Goal: Information Seeking & Learning: Find specific page/section

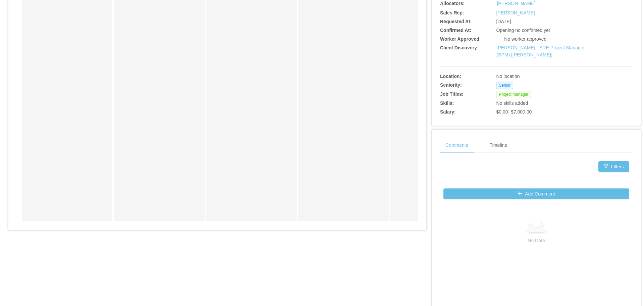
scroll to position [168, 0]
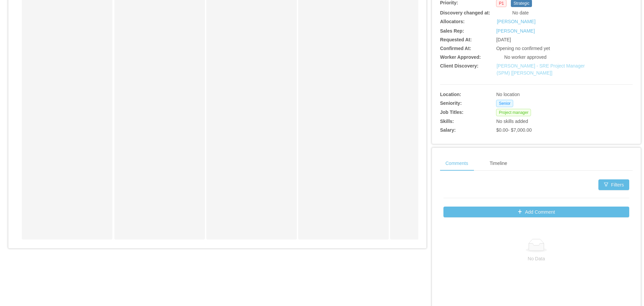
click at [532, 72] on link "McGraw-Hill - SRE Project Manager (SPM) [Kristina Armendaris]" at bounding box center [541, 69] width 88 height 12
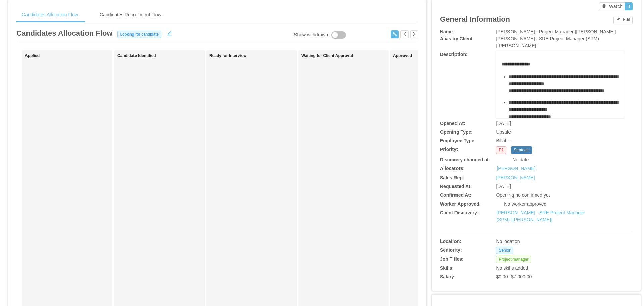
scroll to position [0, 0]
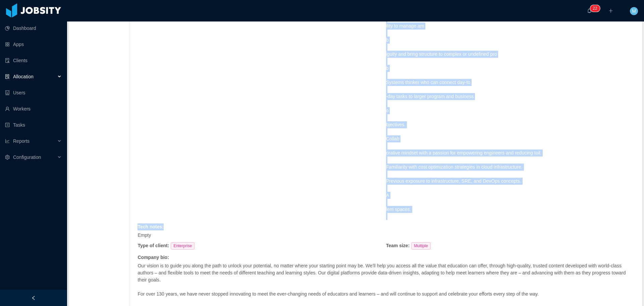
scroll to position [1610, 0]
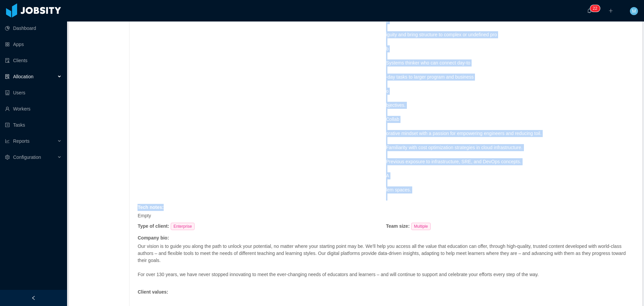
drag, startPoint x: 379, startPoint y: 186, endPoint x: 458, endPoint y: 210, distance: 82.1
copy div "Lead project planning, backlog refinement, sprint execution, and post- mortem c…"
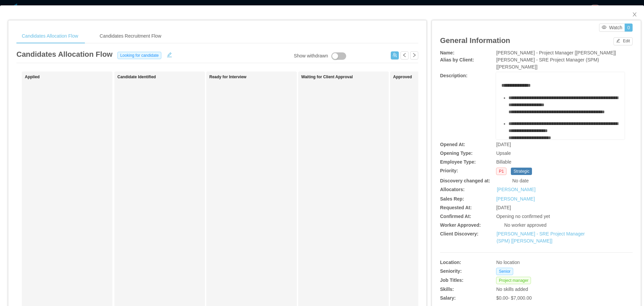
drag, startPoint x: 1, startPoint y: 52, endPoint x: 8, endPoint y: 45, distance: 10.2
click at [0, 52] on div "**********" at bounding box center [322, 256] width 644 height 502
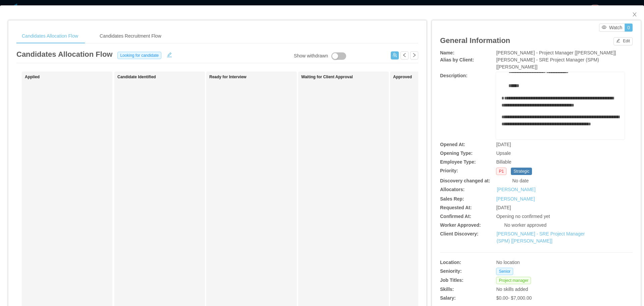
scroll to position [223, 0]
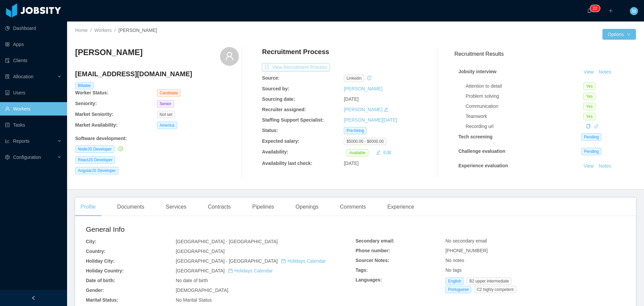
click at [295, 64] on button "View Recruitment Process" at bounding box center [296, 67] width 68 height 8
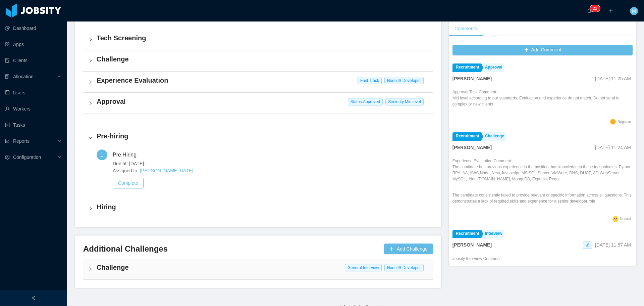
scroll to position [203, 0]
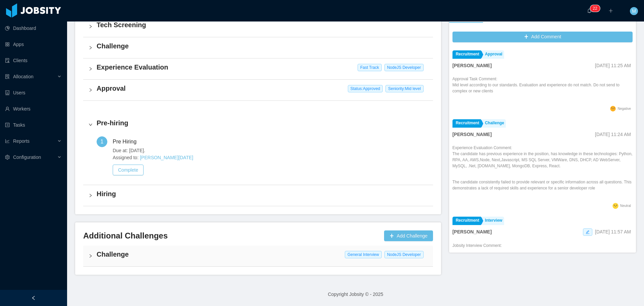
click at [120, 255] on h4 "Challenge" at bounding box center [262, 253] width 331 height 9
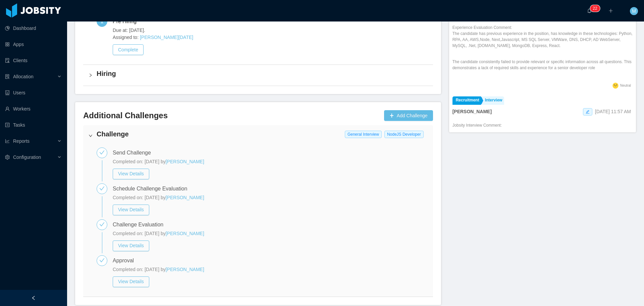
scroll to position [354, 0]
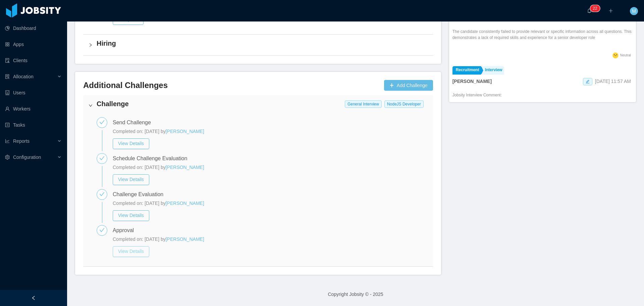
click at [136, 251] on button "View Details" at bounding box center [131, 251] width 37 height 11
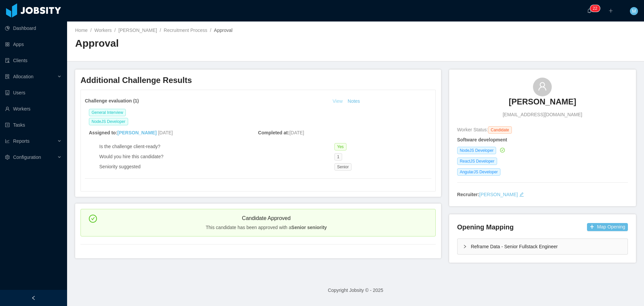
click at [337, 102] on link "View" at bounding box center [337, 100] width 15 height 5
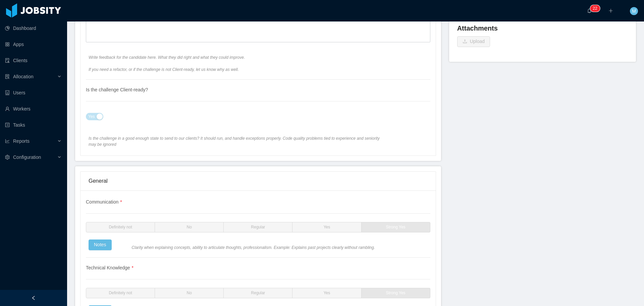
scroll to position [282, 0]
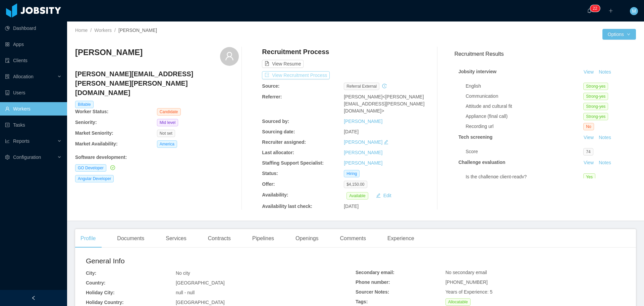
click at [297, 76] on button "View Recruitment Process" at bounding box center [296, 75] width 68 height 8
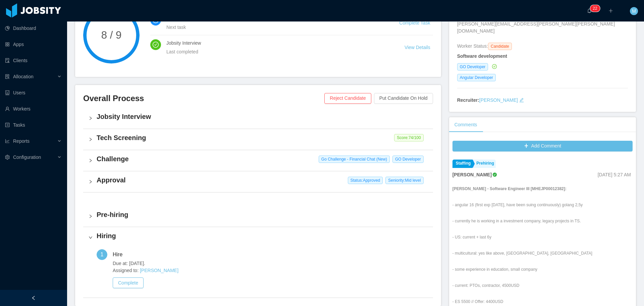
scroll to position [101, 0]
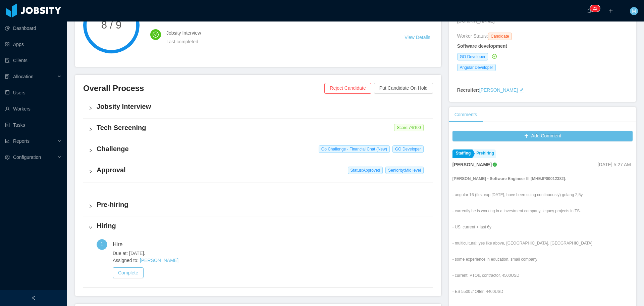
click at [93, 149] on div "Challenge Go Challenge - Financial Chat (New) GO Developer" at bounding box center [258, 150] width 350 height 21
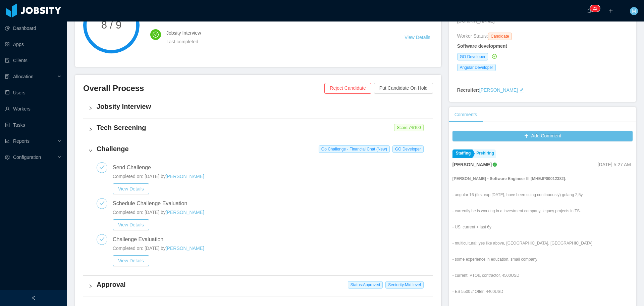
click at [93, 149] on div "Challenge Go Challenge - Financial Chat (New) GO Developer" at bounding box center [258, 150] width 350 height 21
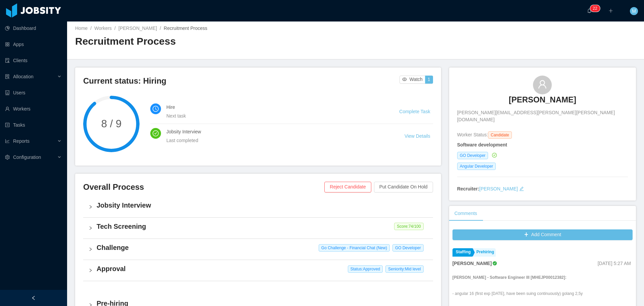
scroll to position [0, 0]
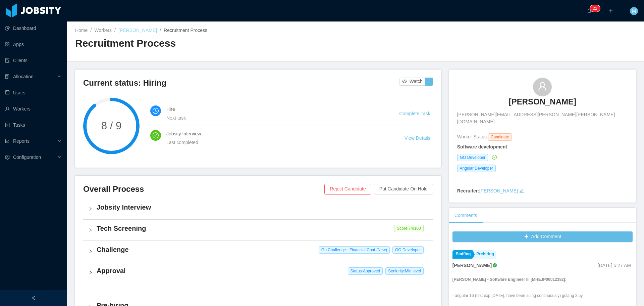
click at [128, 29] on link "[PERSON_NAME]" at bounding box center [137, 30] width 39 height 5
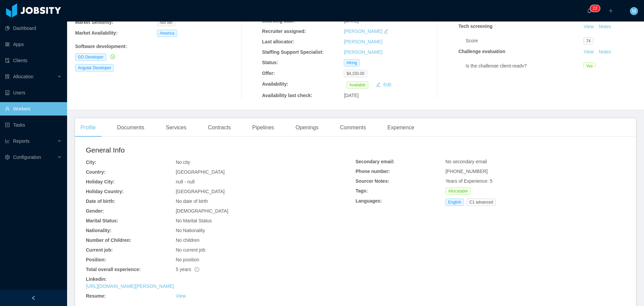
scroll to position [134, 0]
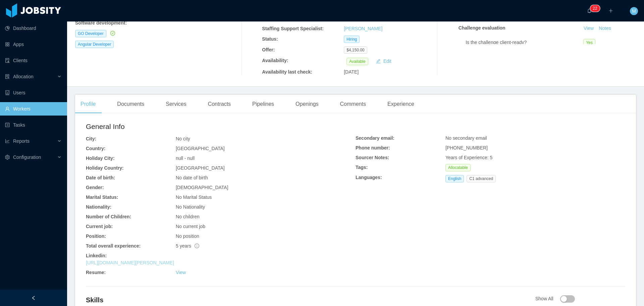
click at [167, 260] on link "[URL][DOMAIN_NAME][PERSON_NAME]" at bounding box center [130, 262] width 88 height 5
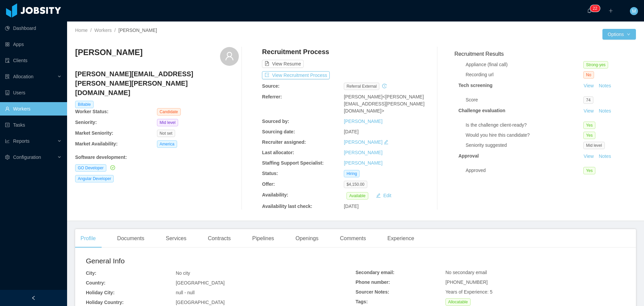
scroll to position [57, 0]
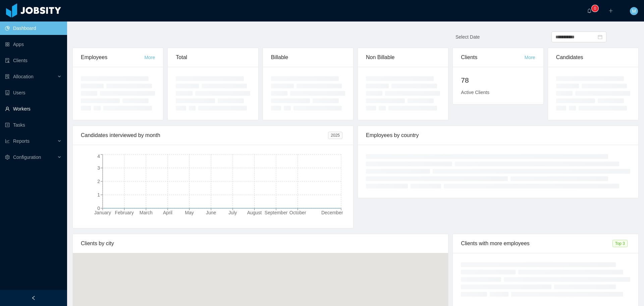
click at [30, 107] on link "Workers" at bounding box center [33, 108] width 57 height 13
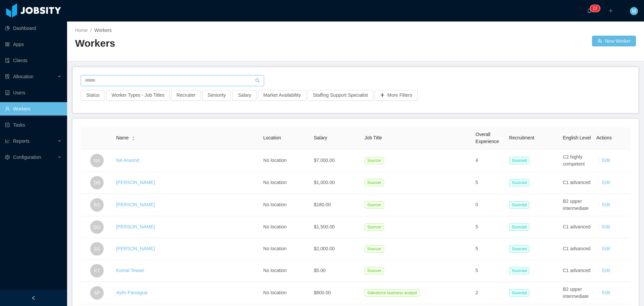
click at [118, 82] on input "text" at bounding box center [172, 80] width 183 height 11
paste input "**********"
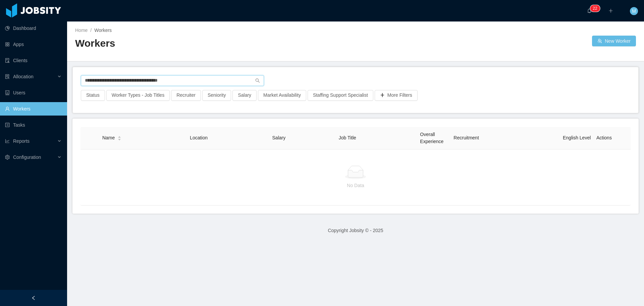
drag, startPoint x: 188, startPoint y: 78, endPoint x: 0, endPoint y: 68, distance: 188.1
click at [0, 75] on section "**********" at bounding box center [322, 153] width 644 height 306
paste input "text"
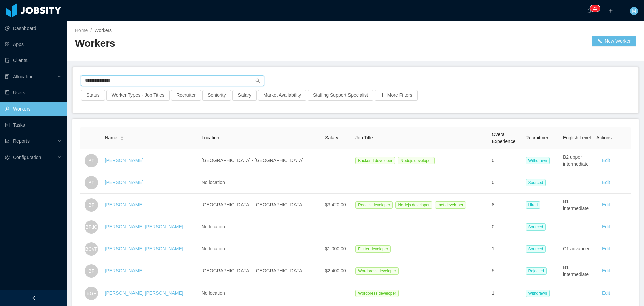
type input "**********"
